Goal: Navigation & Orientation: Find specific page/section

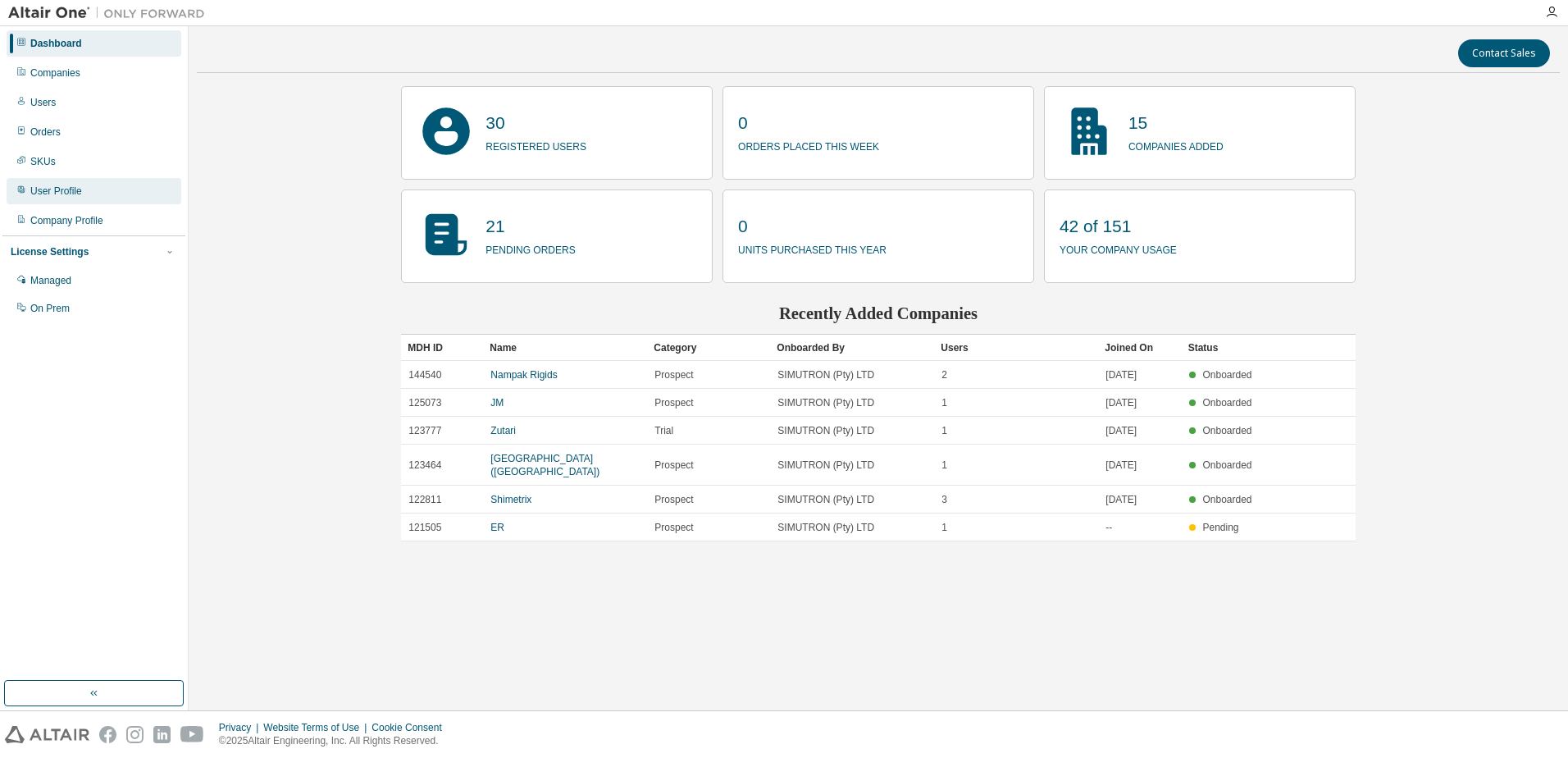
click at [51, 188] on div "User Profile" at bounding box center [55, 191] width 51 height 14
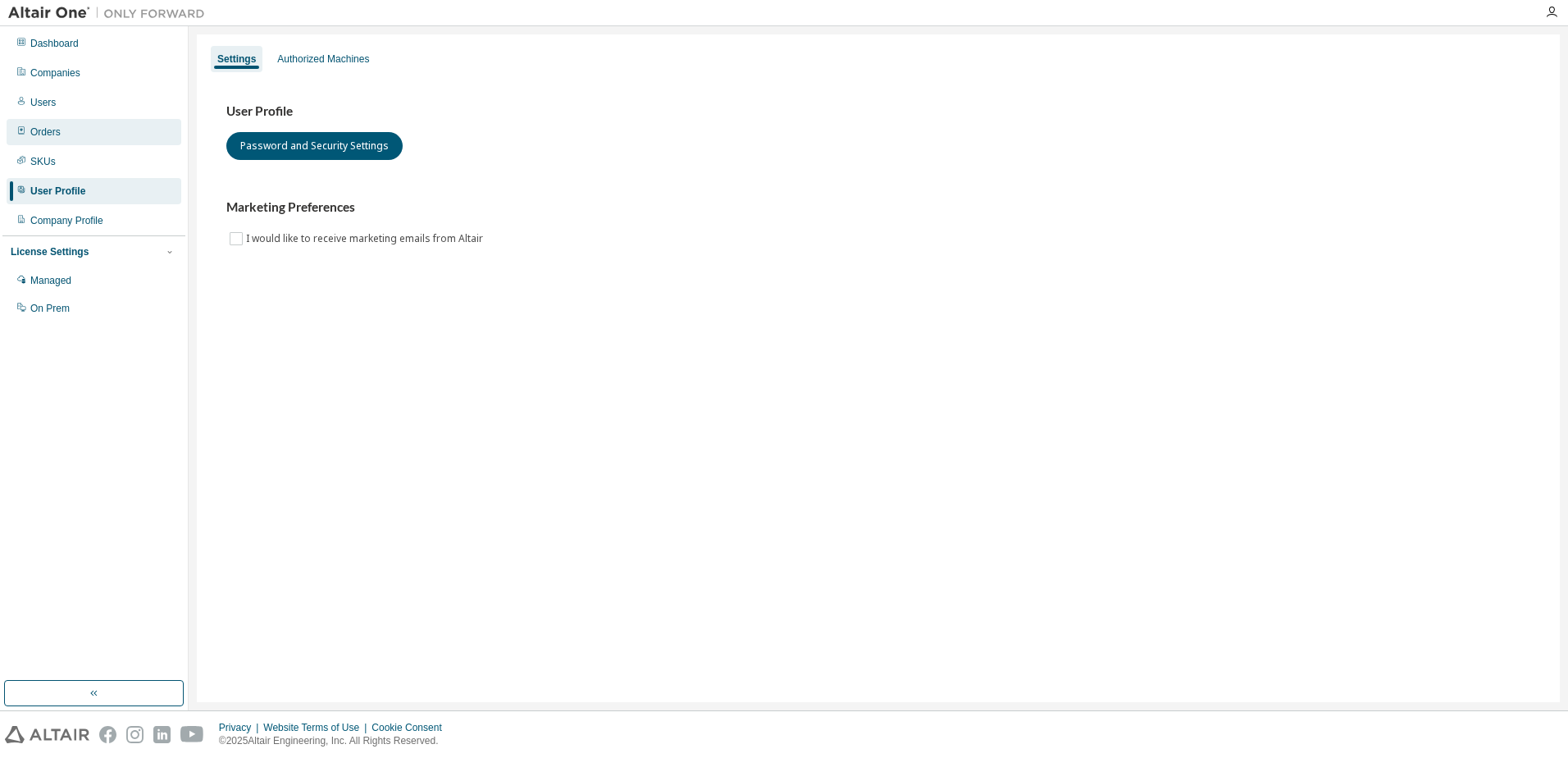
click at [58, 128] on div "Orders" at bounding box center [44, 132] width 30 height 14
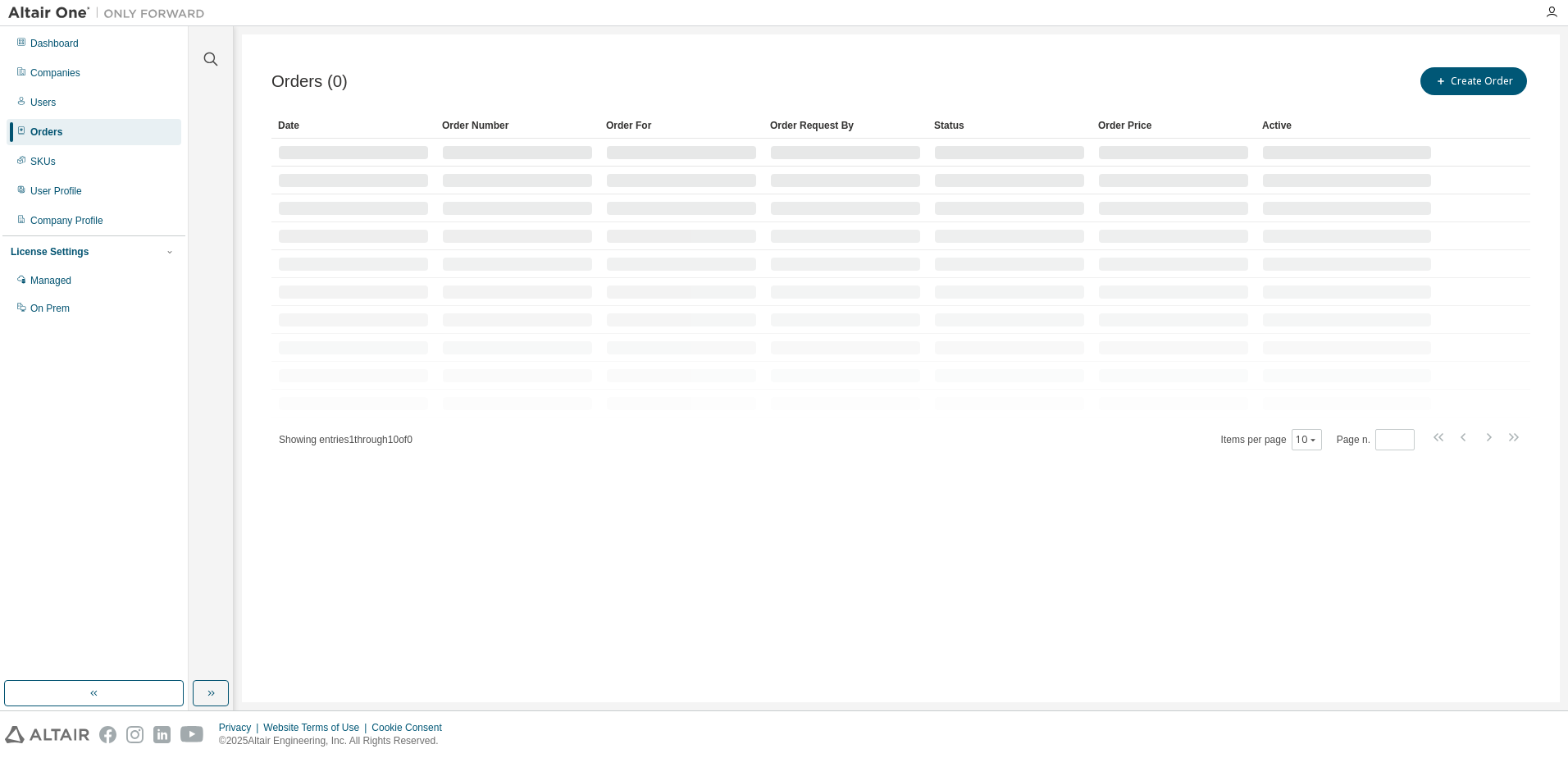
click at [46, 89] on div "Dashboard Companies Users Orders SKUs User Profile Company Profile License Sett…" at bounding box center [94, 176] width 183 height 295
click at [49, 100] on div "Users" at bounding box center [43, 102] width 25 height 14
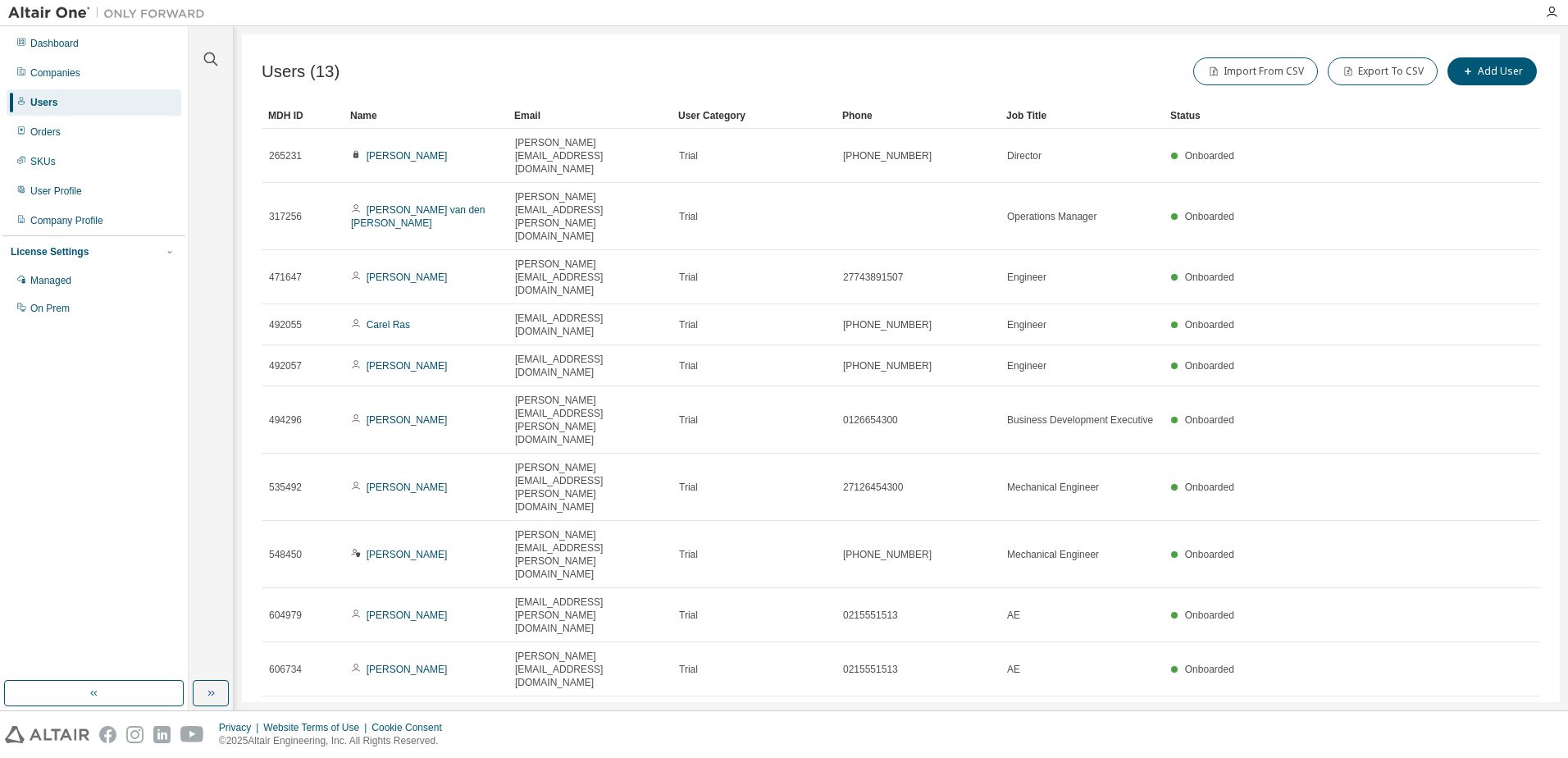
click at [915, 613] on div "Users (13) Import From CSV Export To CSV Add User Clear Load Save Save As Field…" at bounding box center [901, 368] width 1319 height 668
click at [870, 621] on div "Users (13) Import From CSV Export To CSV Add User Clear Load Save Save As Field…" at bounding box center [901, 368] width 1319 height 668
click at [1497, 707] on icon "button" at bounding box center [1498, 716] width 19 height 19
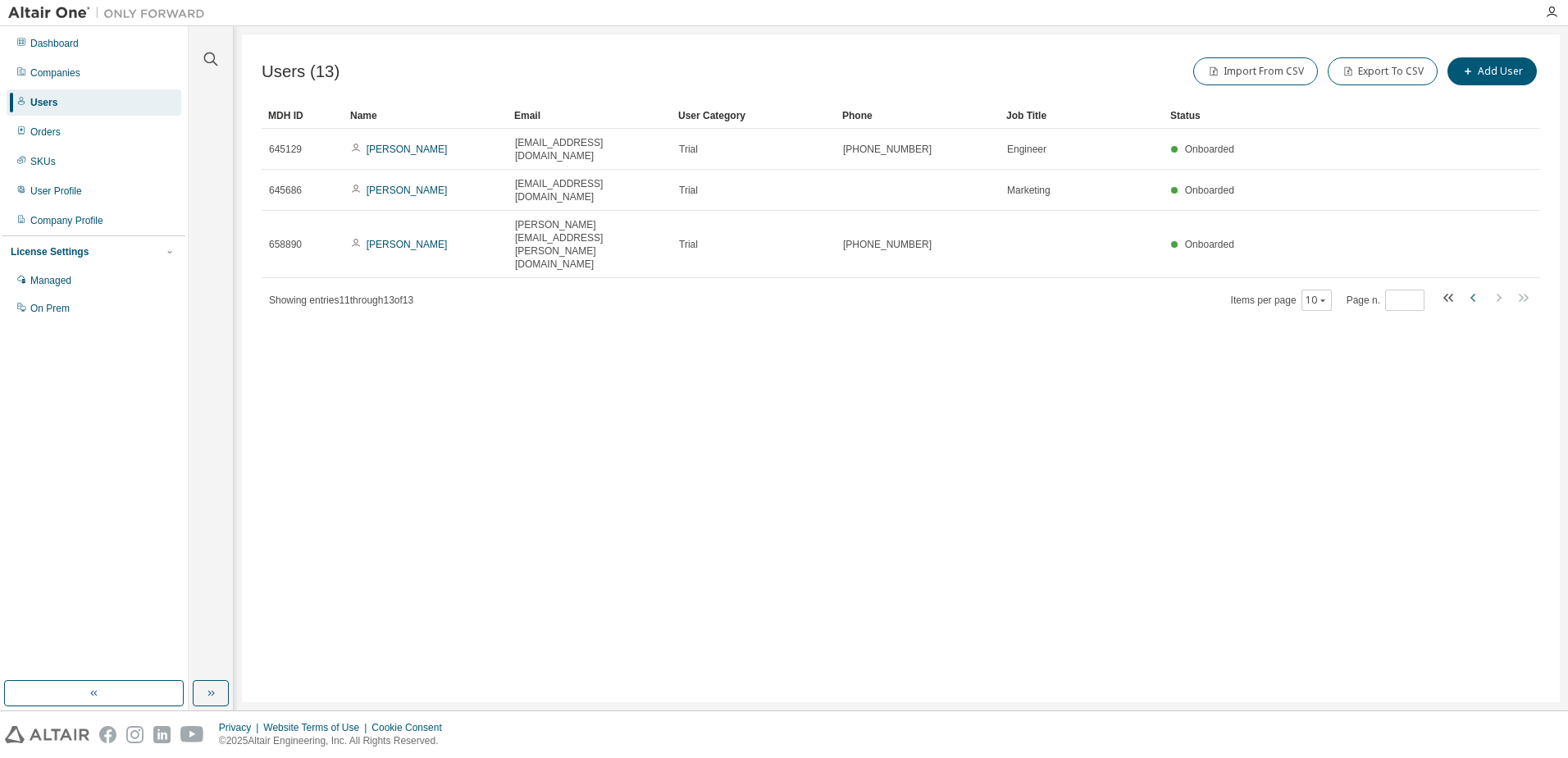
click at [1471, 294] on icon "button" at bounding box center [1472, 298] width 5 height 8
type input "*"
